Goal: Transaction & Acquisition: Purchase product/service

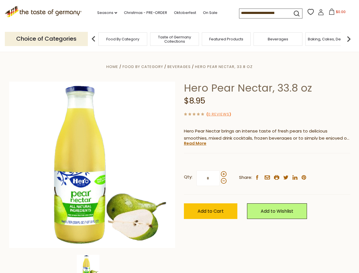
click at [179, 136] on div "Home Food By Category [GEOGRAPHIC_DATA] Hero Pear Nectar, 33.8 oz Hero Pear Nec…" at bounding box center [179, 172] width 349 height 219
click at [105, 13] on link "Seasons dropdown_arrow" at bounding box center [107, 13] width 20 height 6
click at [264, 13] on input at bounding box center [263, 13] width 48 height 8
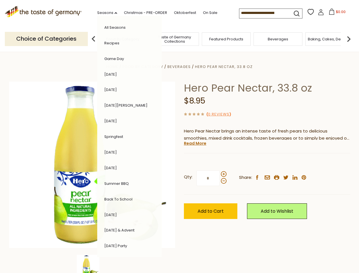
click at [336, 13] on span "$0.00" at bounding box center [341, 11] width 10 height 5
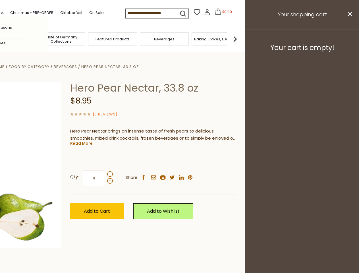
click at [48, 39] on div "All Seasons Recipes Game Day [DATE] [DATE] [DATE][PERSON_NAME] [DATE] Springfes…" at bounding box center [16, 136] width 64 height 241
click at [241, 39] on img at bounding box center [234, 38] width 11 height 11
click at [179, 162] on div "Qty: * Share: facebook email printer twitter linkedin pinterest" at bounding box center [153, 178] width 166 height 33
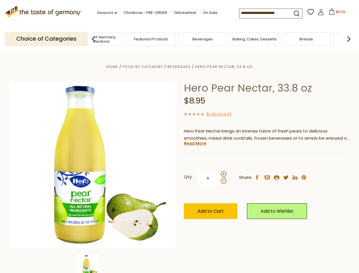
click at [92, 264] on img at bounding box center [88, 265] width 23 height 23
click at [195, 143] on link "Read More" at bounding box center [195, 143] width 22 height 6
